Goal: Find specific page/section: Find specific page/section

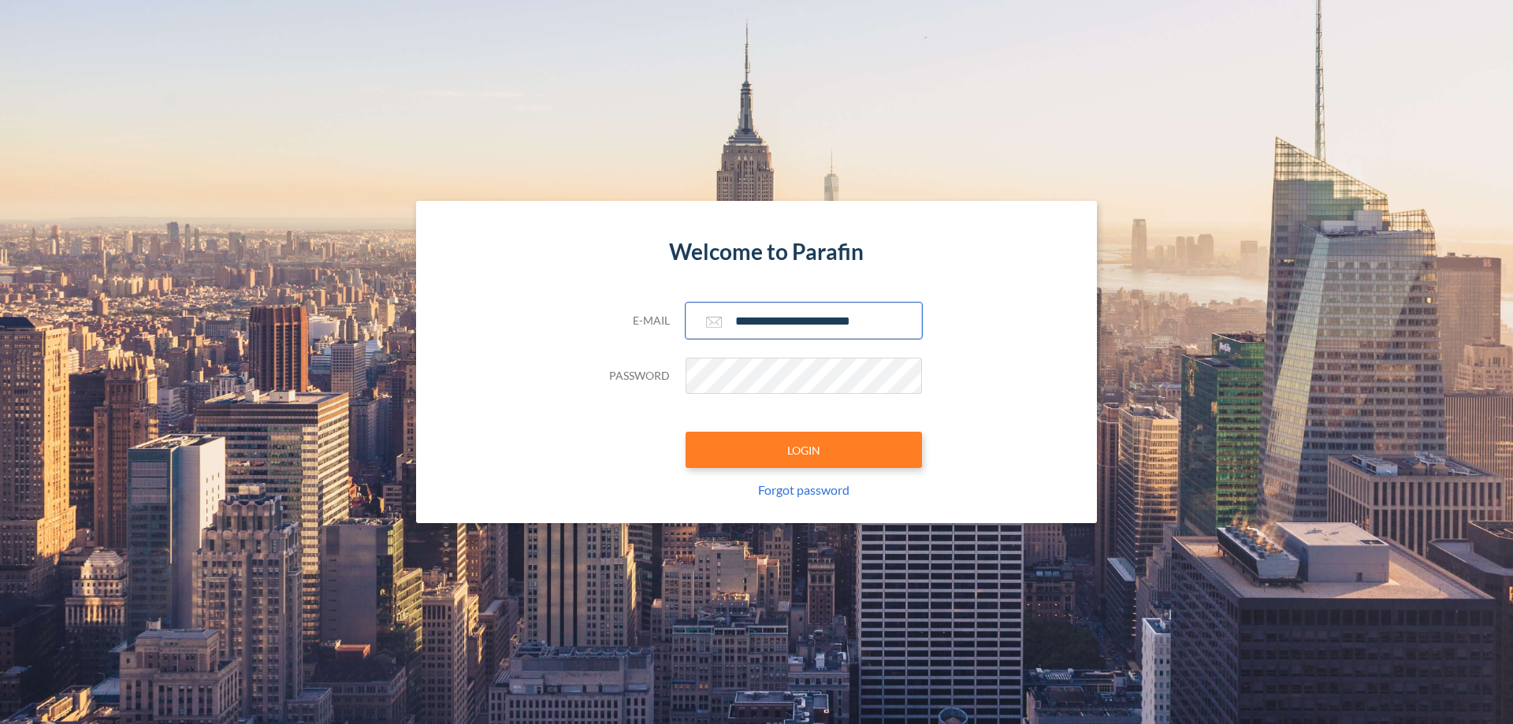
type input "**********"
click at [804, 450] on button "LOGIN" at bounding box center [804, 450] width 236 height 36
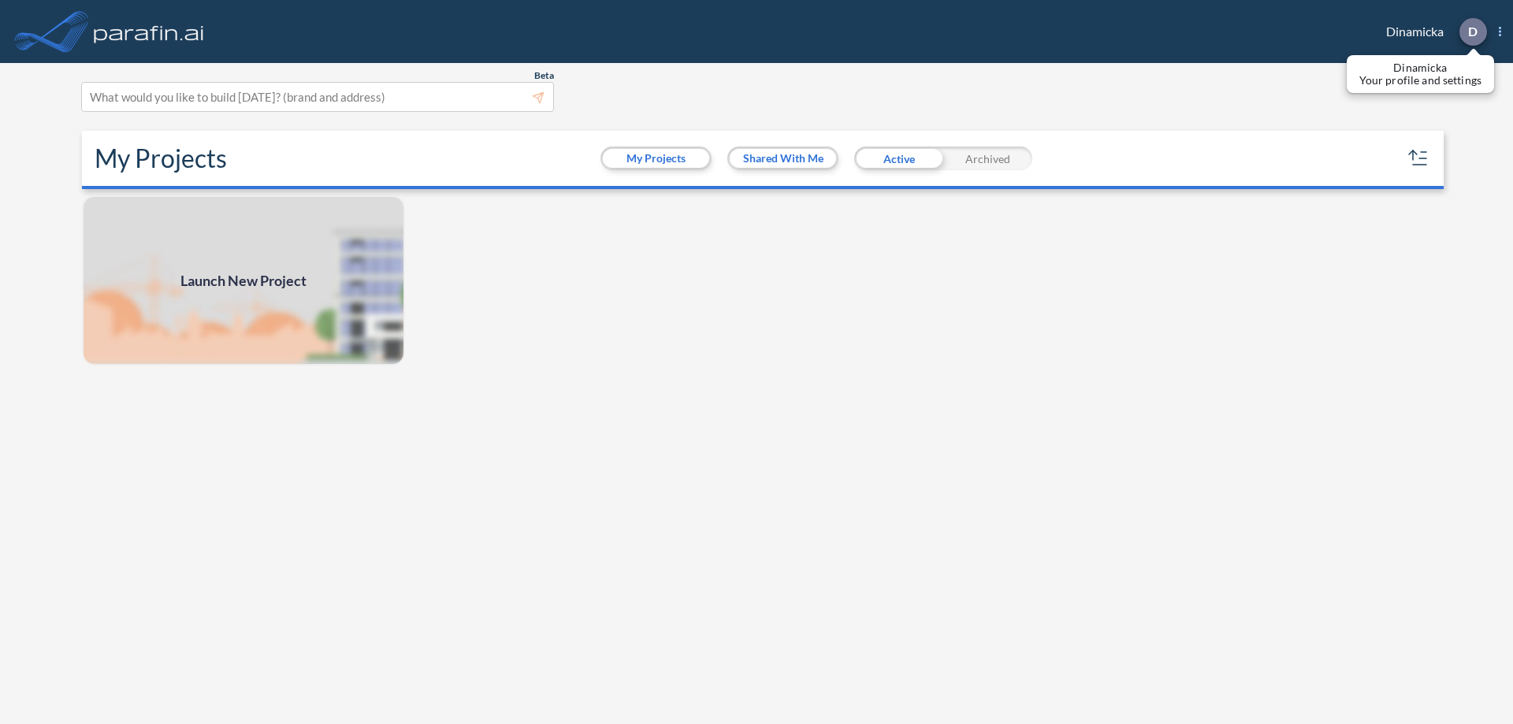
click at [1472, 32] on p "D" at bounding box center [1472, 31] width 9 height 14
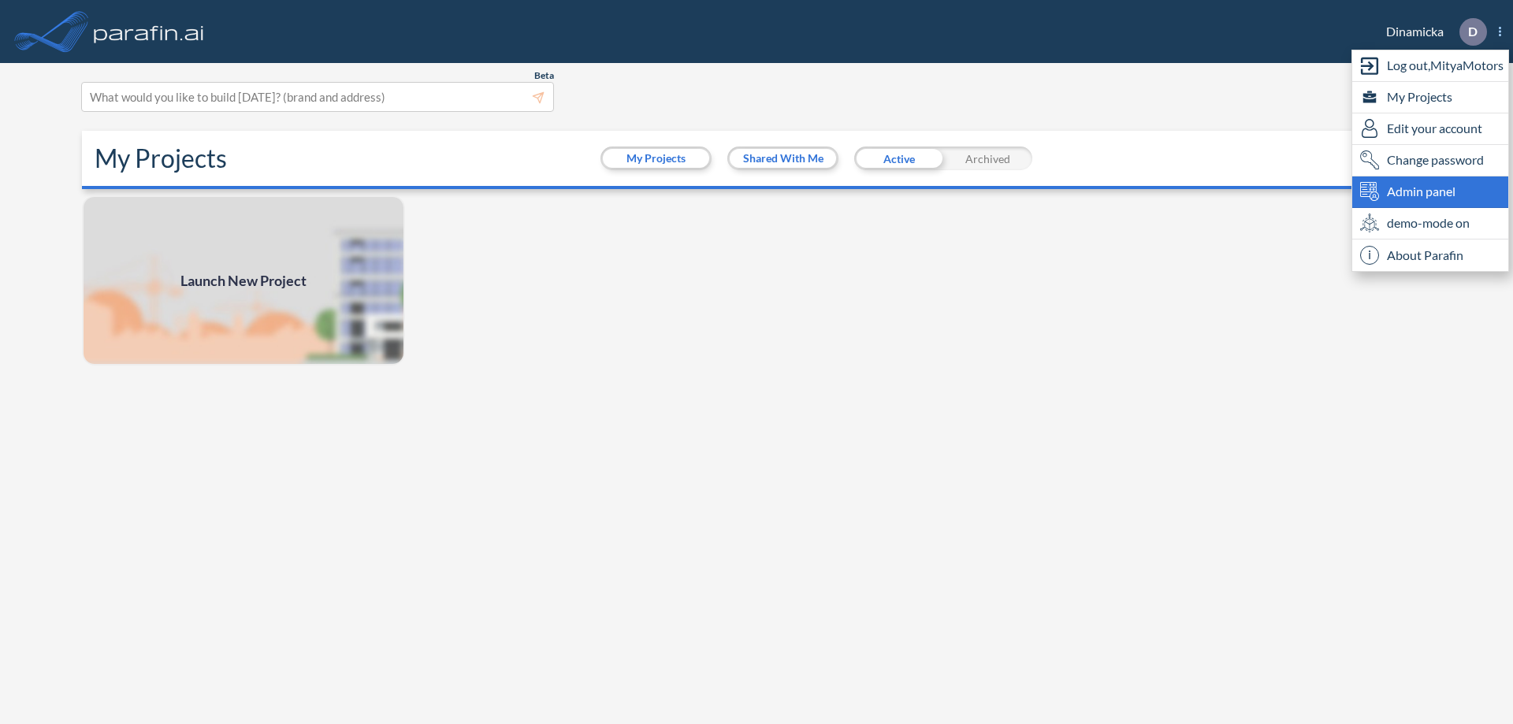
click at [1430, 191] on span "Admin panel" at bounding box center [1421, 191] width 69 height 19
